Goal: Check status

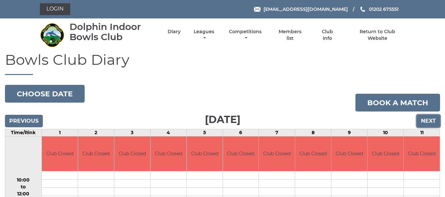
click at [433, 118] on input "Next" at bounding box center [428, 121] width 23 height 13
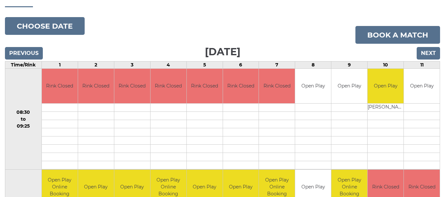
scroll to position [66, 0]
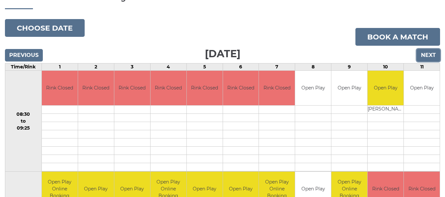
click at [424, 53] on input "Next" at bounding box center [428, 55] width 23 height 13
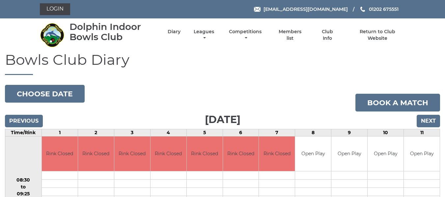
click at [430, 54] on h1 "Bowls Club Diary" at bounding box center [222, 63] width 435 height 23
click at [427, 120] on input "Next" at bounding box center [428, 121] width 23 height 13
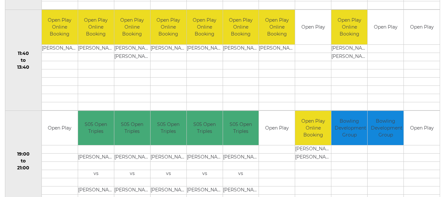
scroll to position [360, 0]
